Goal: Transaction & Acquisition: Purchase product/service

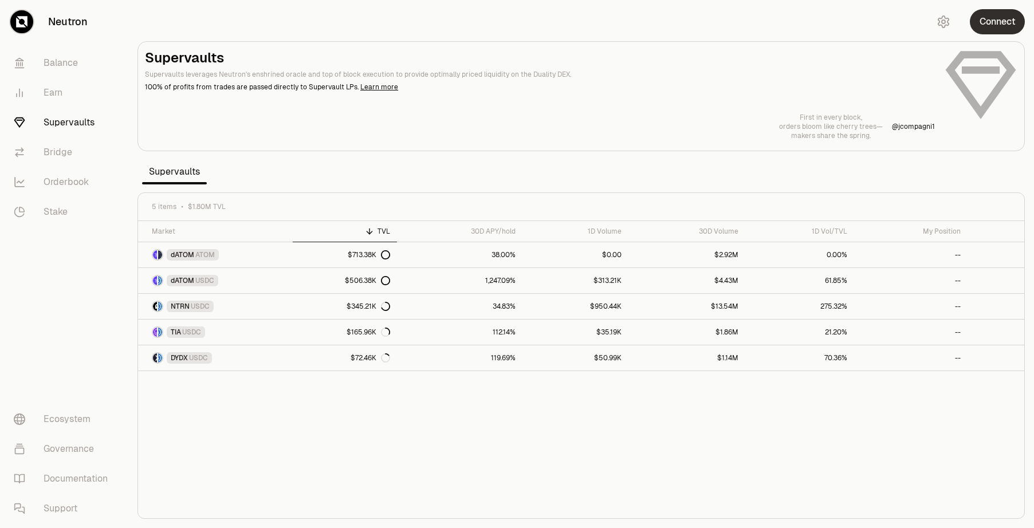
click at [994, 22] on button "Connect" at bounding box center [997, 21] width 55 height 25
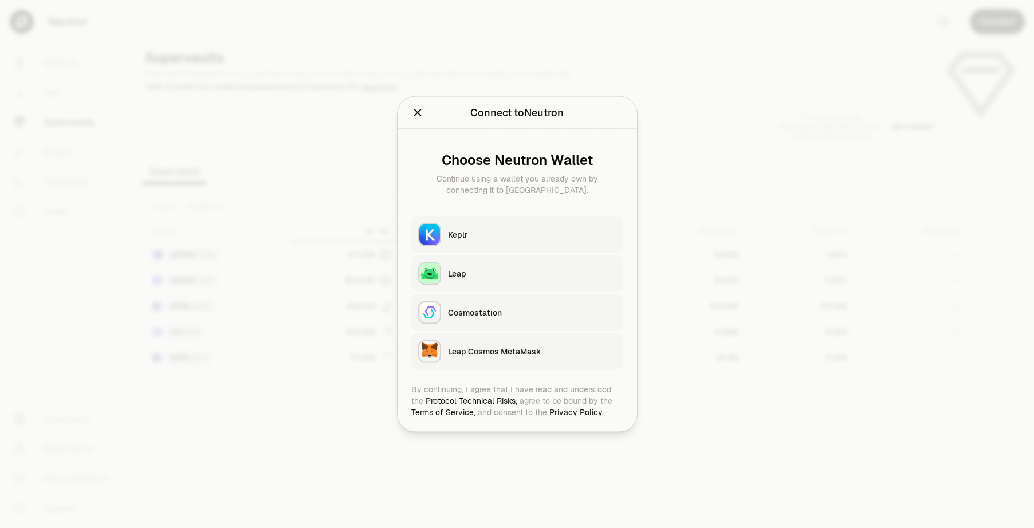
click at [509, 236] on div "Keplr" at bounding box center [532, 234] width 168 height 11
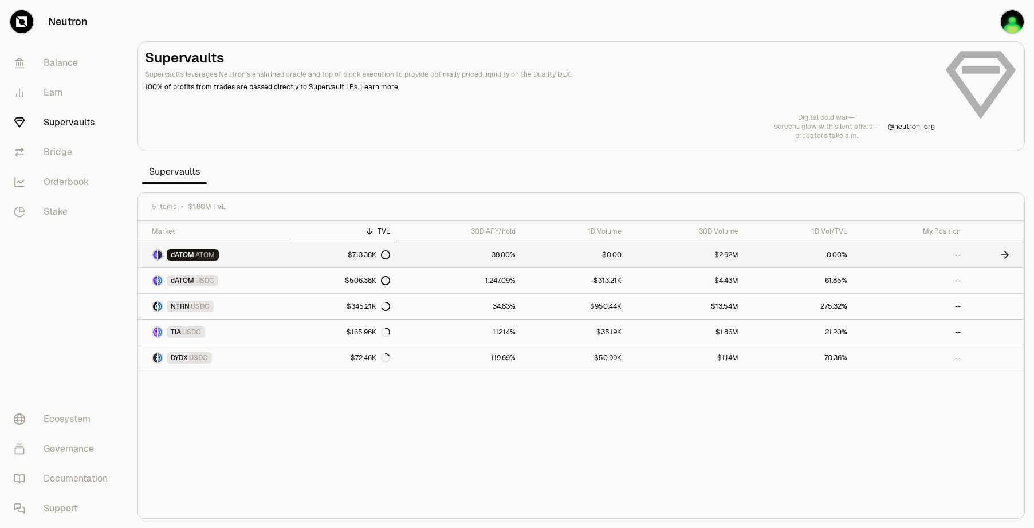
click at [199, 258] on span "ATOM" at bounding box center [204, 254] width 19 height 9
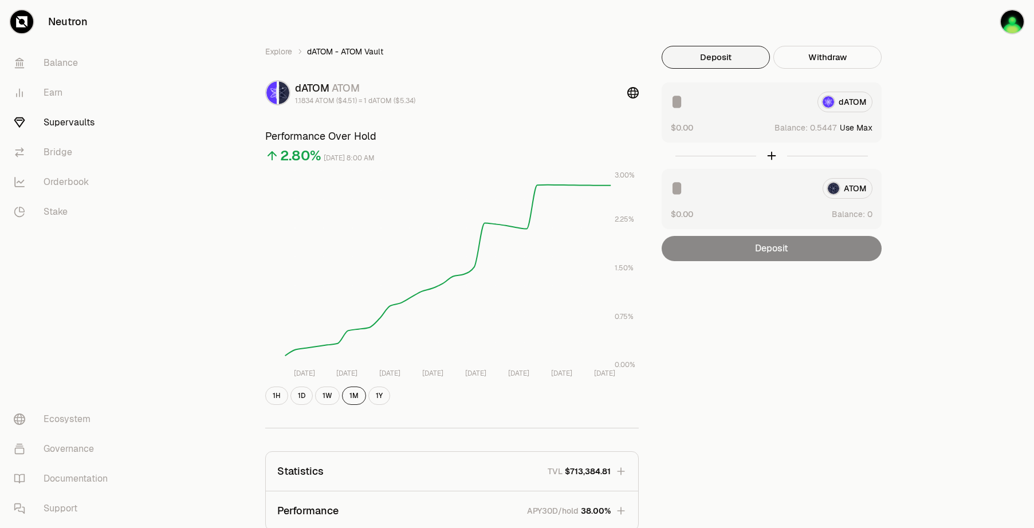
click at [865, 130] on button "Use Max" at bounding box center [856, 127] width 33 height 11
type input "********"
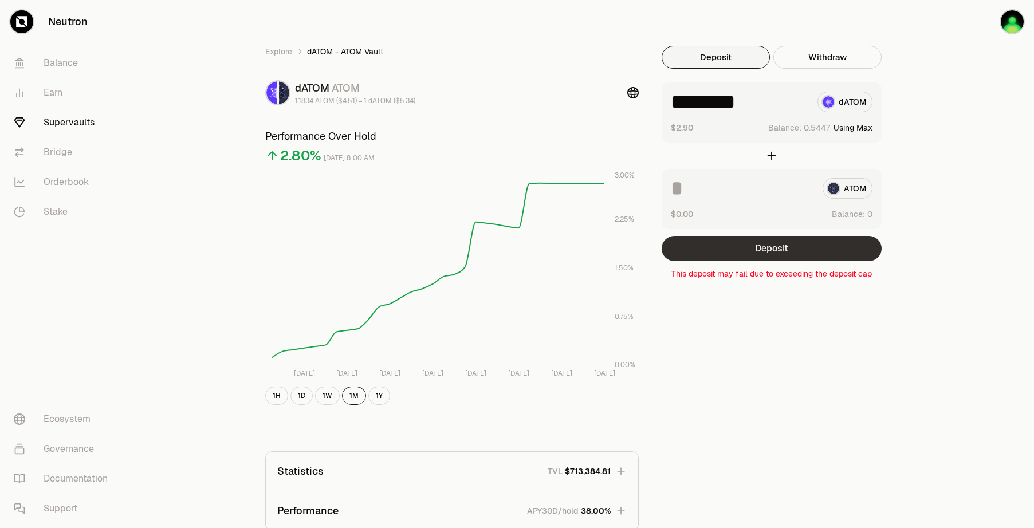
click at [758, 255] on button "Deposit" at bounding box center [771, 248] width 220 height 25
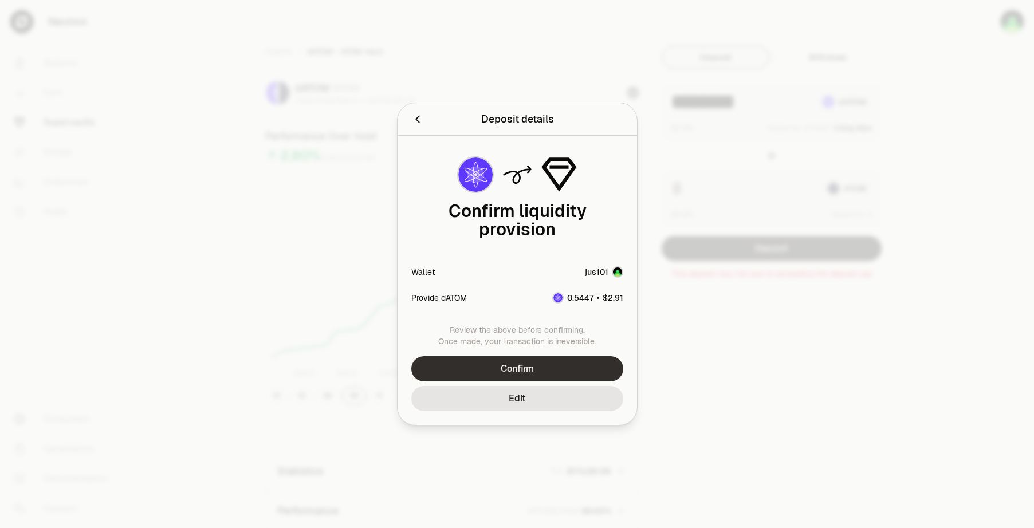
click at [575, 356] on button "Confirm" at bounding box center [517, 368] width 212 height 25
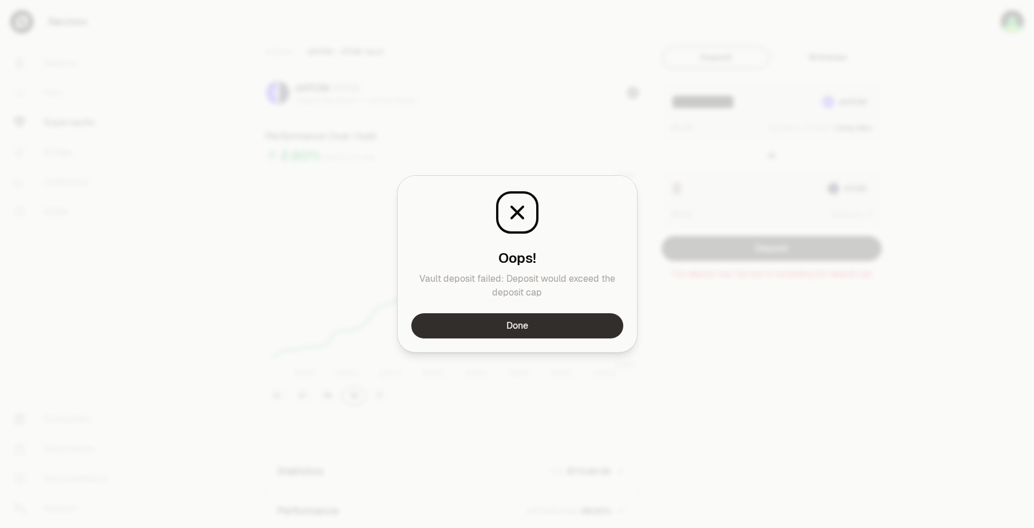
click at [557, 328] on button "Done" at bounding box center [517, 325] width 212 height 25
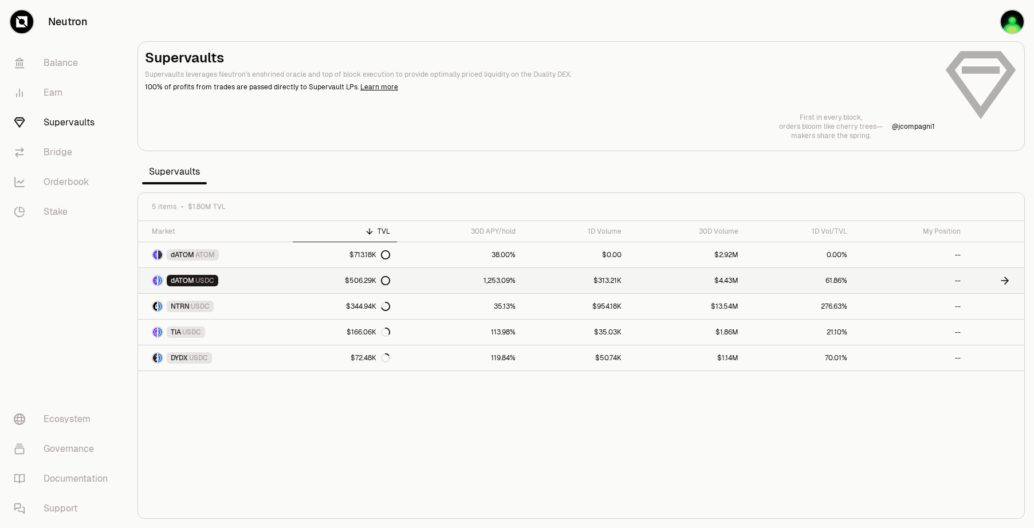
click at [185, 280] on span "dATOM" at bounding box center [182, 280] width 23 height 9
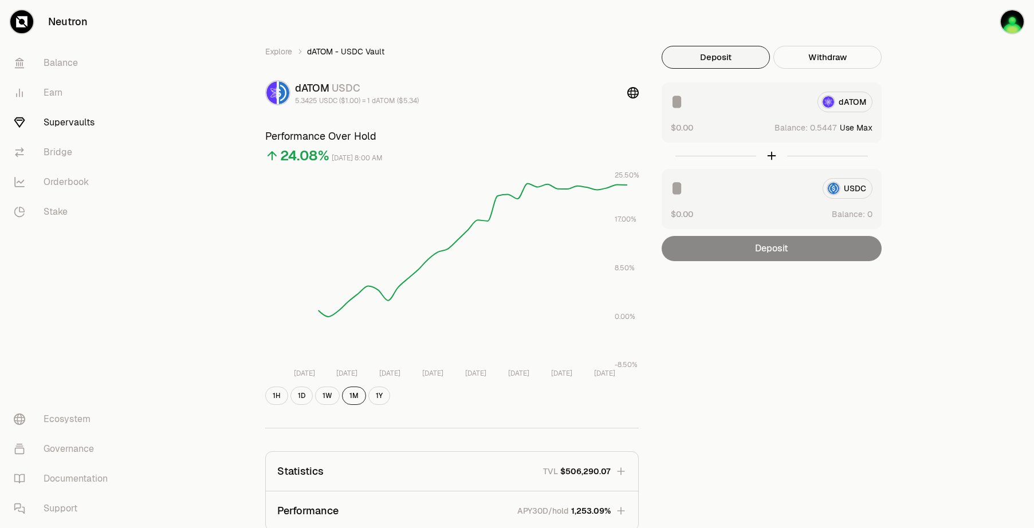
click at [859, 126] on button "Use Max" at bounding box center [856, 127] width 33 height 11
type input "********"
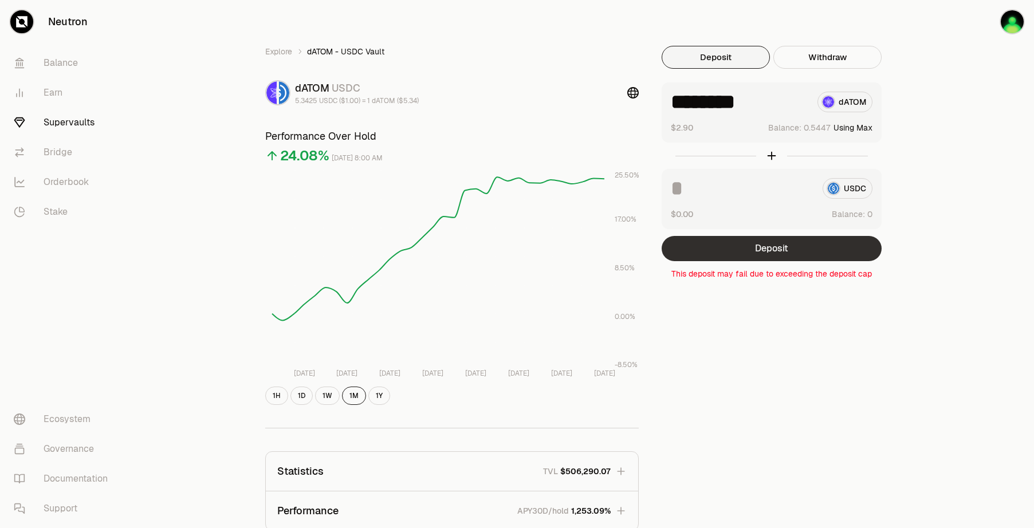
click at [777, 258] on button "Deposit" at bounding box center [771, 248] width 220 height 25
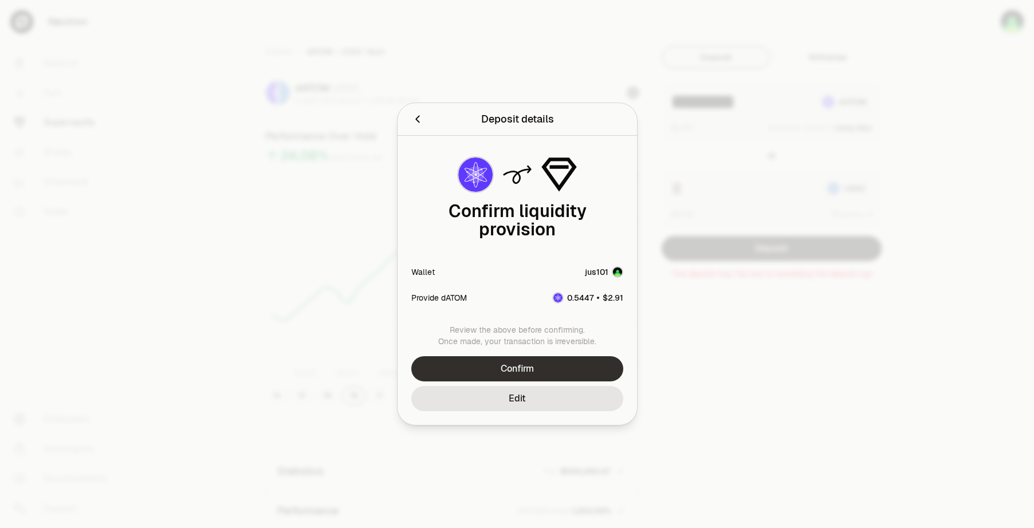
click at [557, 356] on button "Confirm" at bounding box center [517, 368] width 212 height 25
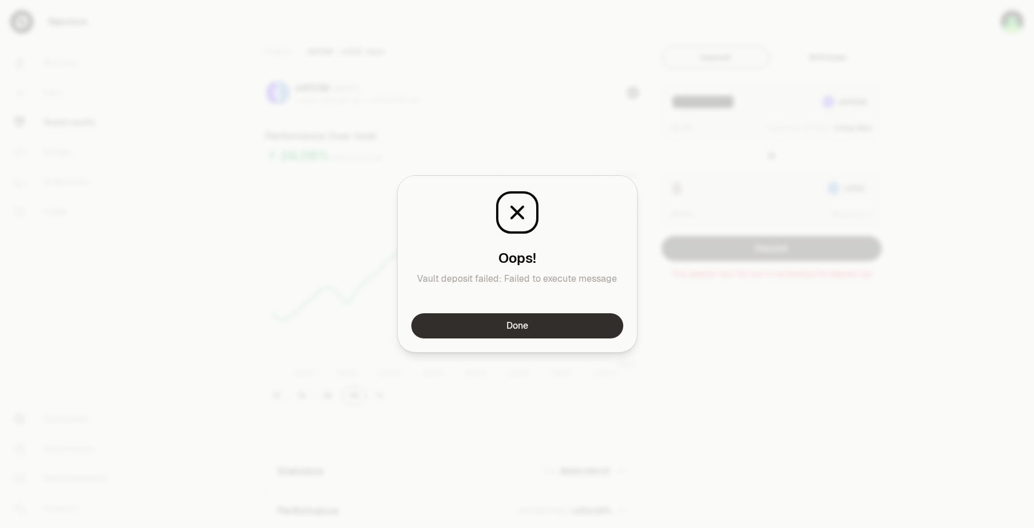
click at [548, 329] on button "Done" at bounding box center [517, 325] width 212 height 25
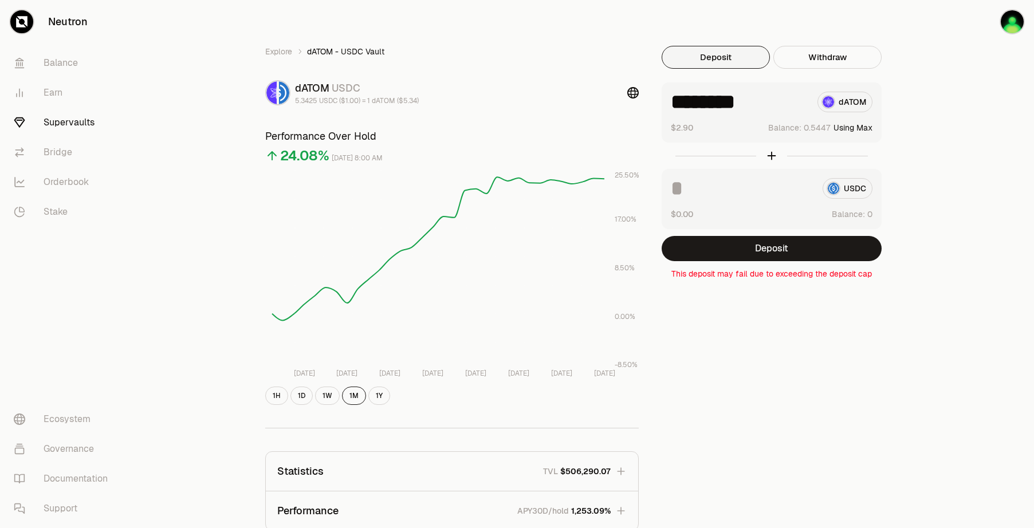
drag, startPoint x: 716, startPoint y: 319, endPoint x: 690, endPoint y: 275, distance: 51.1
click at [715, 317] on div "Explore dATOM - USDC Vault dATOM USDC 5.3425 USDC ($1.00) = 1 dATOM ($5.34) Per…" at bounding box center [581, 370] width 660 height 649
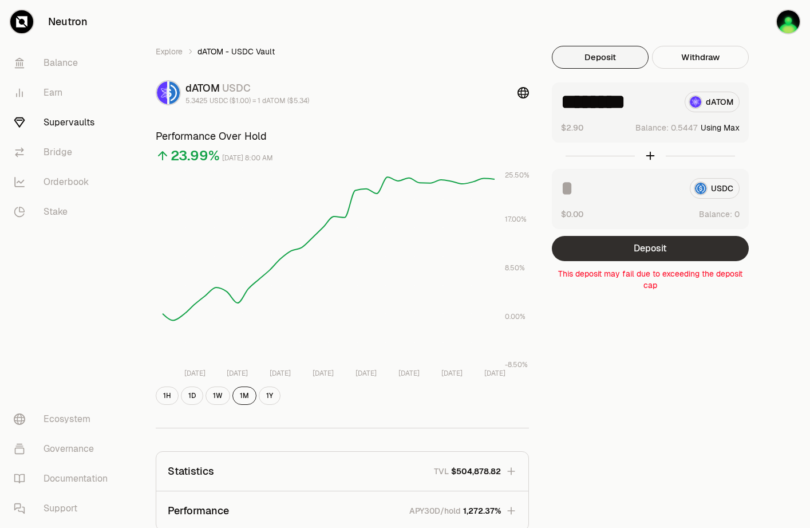
click at [679, 245] on button "Deposit" at bounding box center [650, 248] width 197 height 25
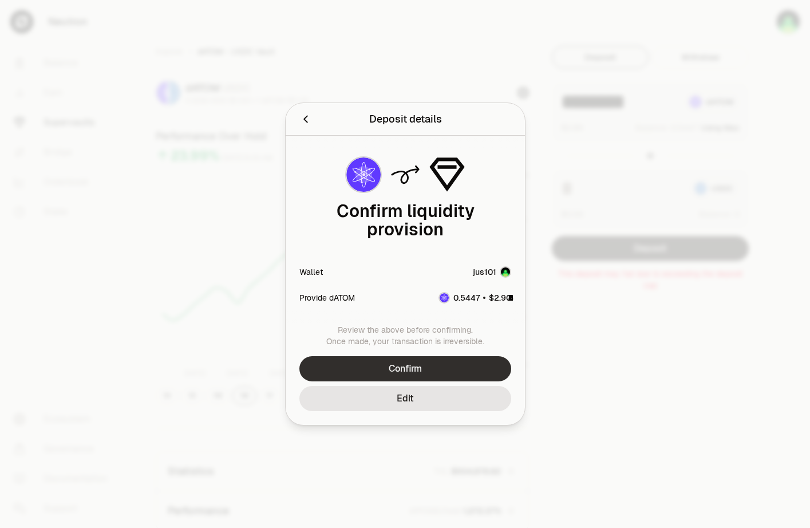
click at [439, 356] on button "Confirm" at bounding box center [406, 368] width 212 height 25
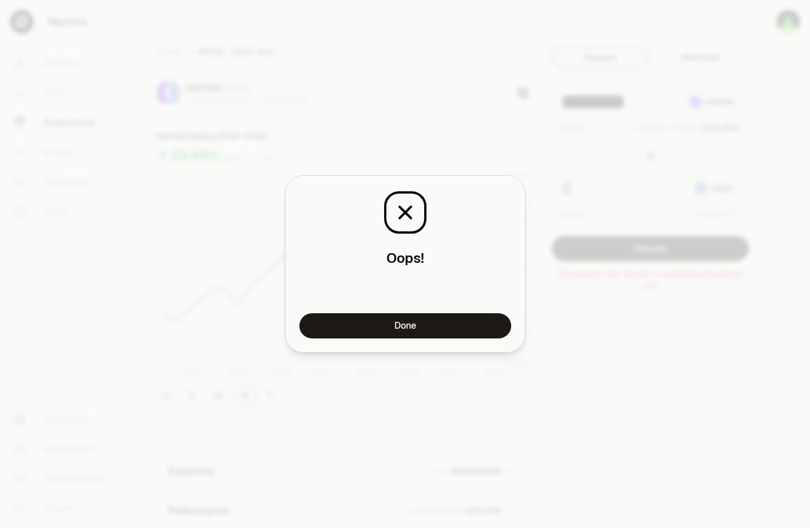
click at [467, 310] on div "Oops! Vault deposit failed: [PERSON_NAME] would exceed the deposit cap" at bounding box center [405, 244] width 239 height 137
click at [463, 307] on div "Oops! Vault deposit failed: [PERSON_NAME] would exceed the deposit cap" at bounding box center [405, 244] width 239 height 137
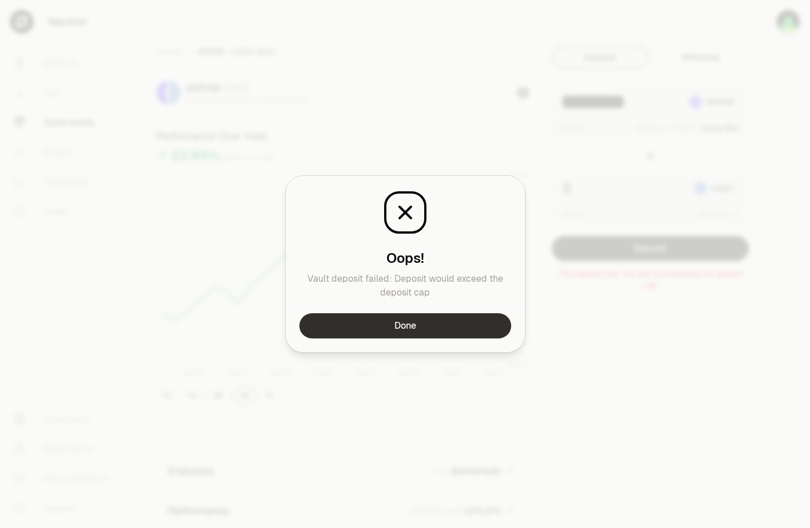
click at [451, 325] on button "Done" at bounding box center [406, 325] width 212 height 25
